Goal: Browse casually

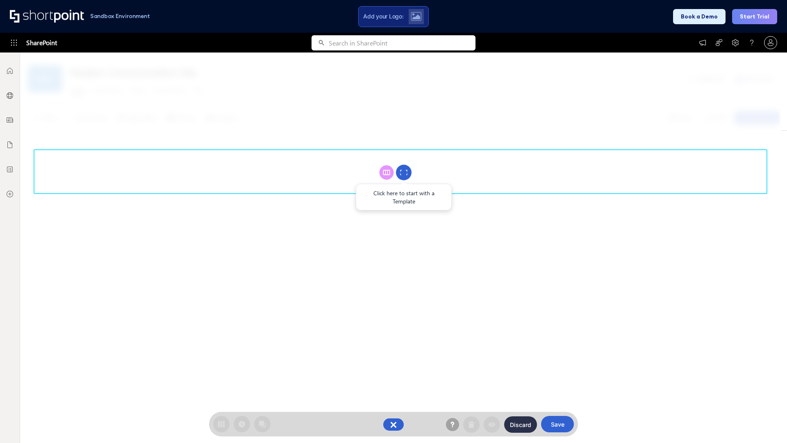
click at [404, 172] on circle at bounding box center [404, 173] width 16 height 16
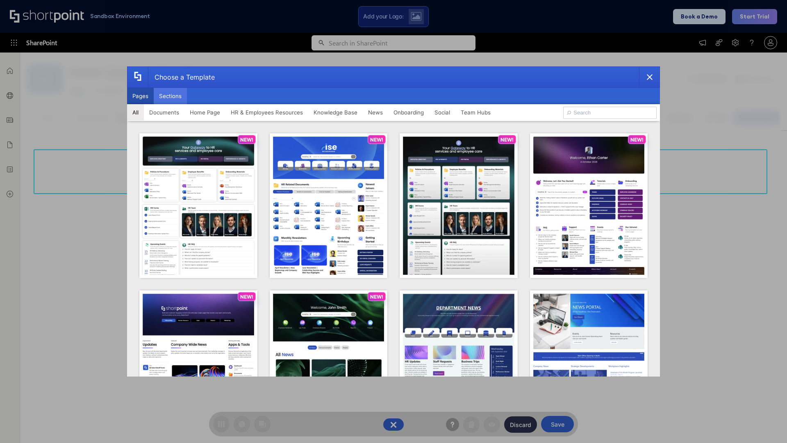
click at [170, 96] on button "Sections" at bounding box center [170, 96] width 33 height 16
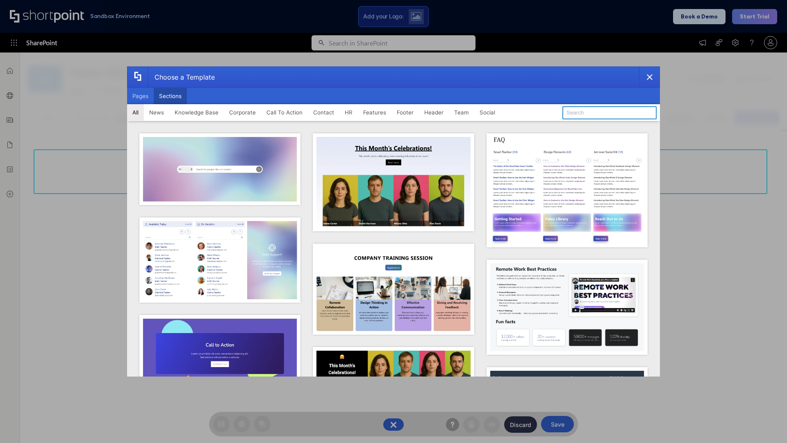
type input "Teammate 1"
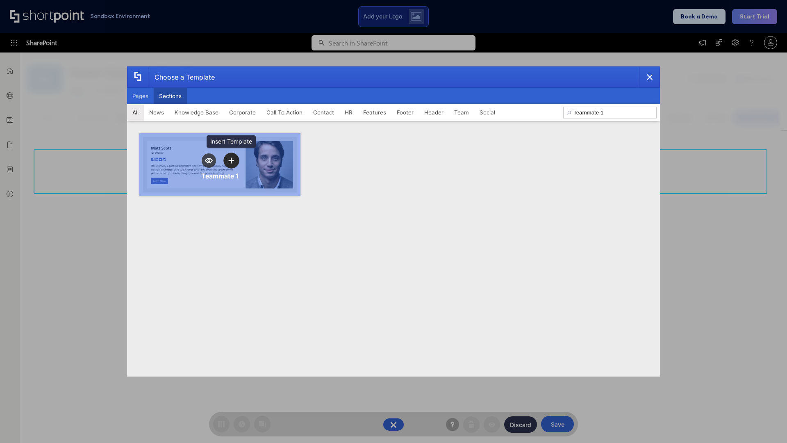
click at [231, 160] on icon "template selector" at bounding box center [231, 160] width 6 height 6
